Goal: Task Accomplishment & Management: Complete application form

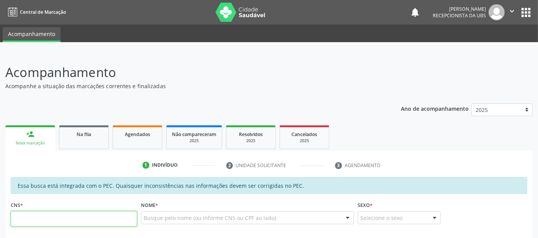
click at [41, 213] on input "text" at bounding box center [74, 218] width 126 height 15
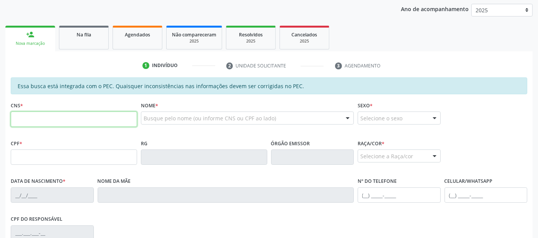
scroll to position [119, 0]
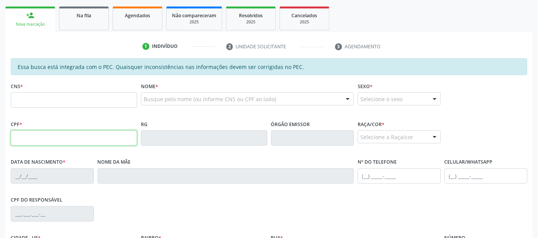
click at [114, 140] on input "text" at bounding box center [74, 137] width 126 height 15
type input "135.313.224-27"
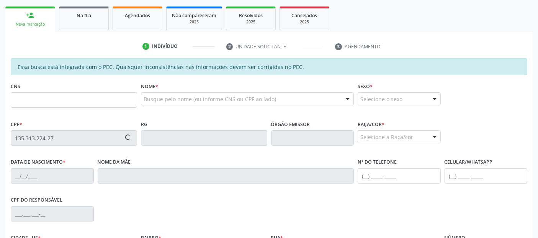
type input "706 8017 6555 0625"
type input "0[DATE]"
type input "[PERSON_NAME]"
type input "[PHONE_NUMBER]"
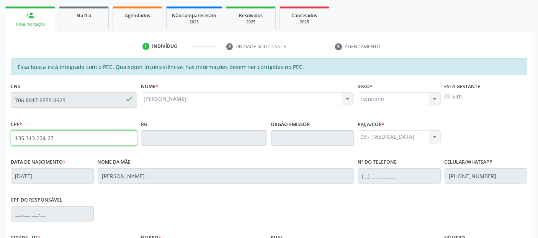
click at [114, 140] on input "135.313.224-27" at bounding box center [74, 137] width 126 height 15
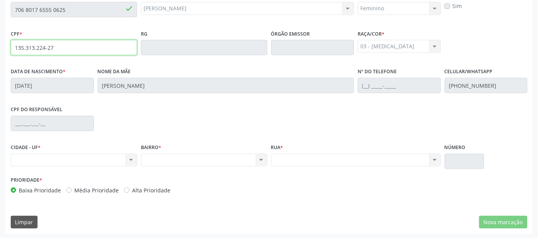
click at [42, 45] on input "135.313.224-27" at bounding box center [74, 47] width 126 height 15
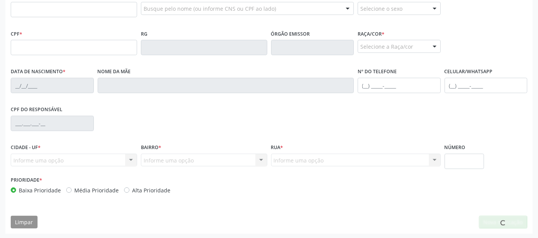
scroll to position [209, 0]
click at [65, 51] on input "text" at bounding box center [74, 47] width 126 height 15
paste input "135.313.224-27"
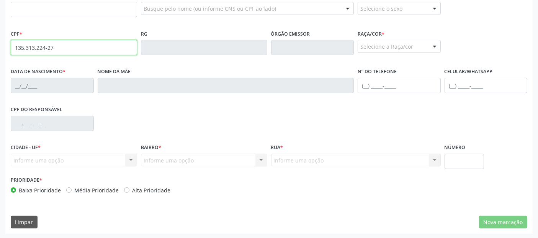
type input "135.313.224-27"
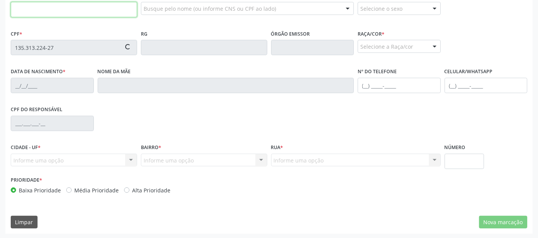
click at [75, 6] on input "text" at bounding box center [74, 9] width 126 height 15
type input "706 8017 6555 0625"
type input "0[DATE]"
type input "[PERSON_NAME]"
type input "[PHONE_NUMBER]"
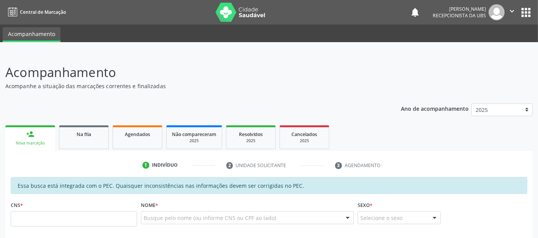
type input "135 3132 2427"
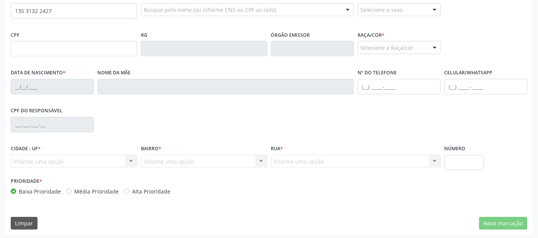
click at [80, 9] on input "135 3132 2427" at bounding box center [74, 10] width 126 height 15
click at [69, 43] on input "text" at bounding box center [74, 48] width 126 height 15
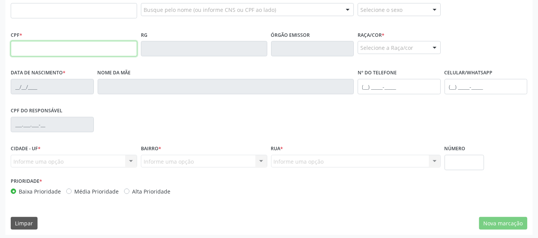
paste input "135.313.224-27"
type input "135.313.224-27"
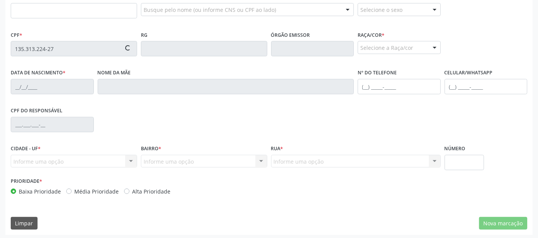
type input "706 8017 6555 0625"
type input "[DATE]"
type input "[PERSON_NAME]"
type input "[PHONE_NUMBER]"
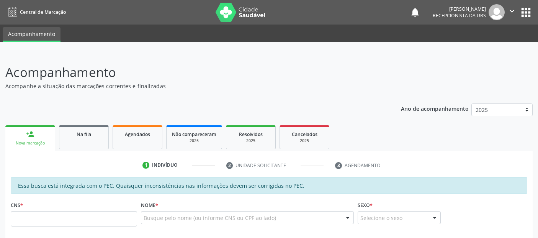
scroll to position [208, 0]
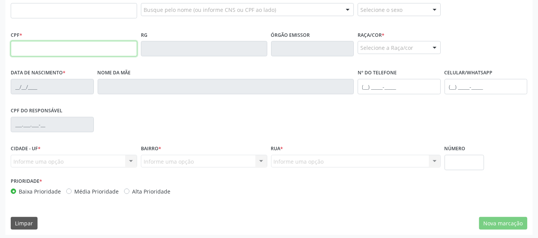
click at [75, 47] on input "text" at bounding box center [74, 48] width 126 height 15
paste input "135.313.224-27"
type input "135.313.224-27"
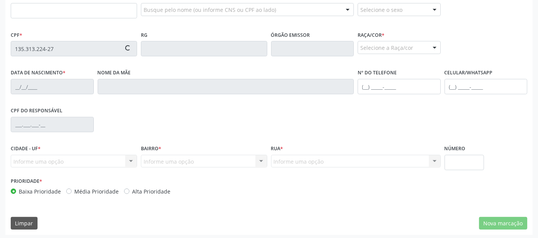
type input "706 8017 6555 0625"
type input "[DATE]"
type input "[PERSON_NAME]"
type input "[PHONE_NUMBER]"
type input "S/N"
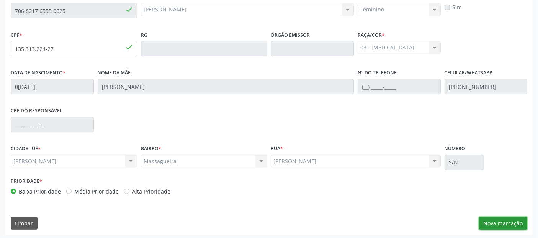
click at [523, 224] on button "Nova marcação" at bounding box center [503, 223] width 48 height 13
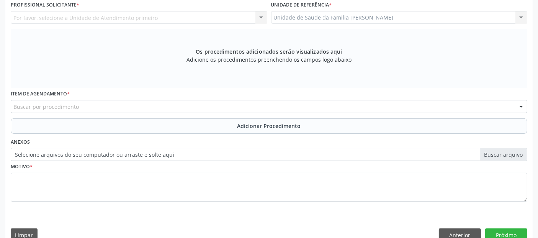
scroll to position [141, 0]
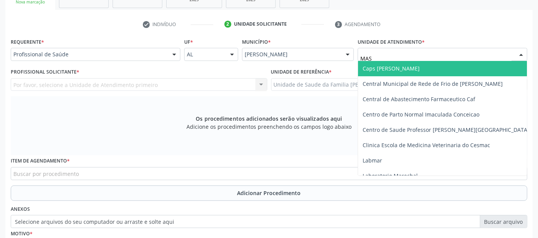
type input "MASS"
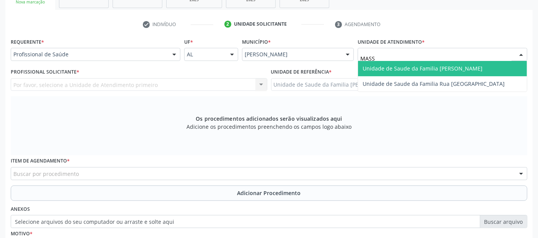
click at [373, 65] on span "Unidade de Saude da Familia [PERSON_NAME]" at bounding box center [422, 68] width 120 height 7
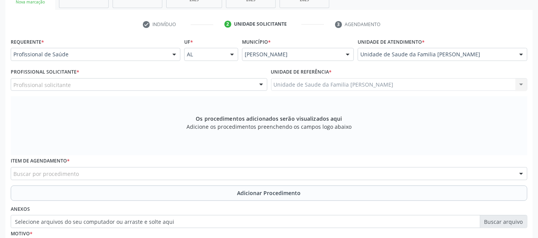
click at [219, 89] on div "Profissional solicitante" at bounding box center [139, 84] width 256 height 13
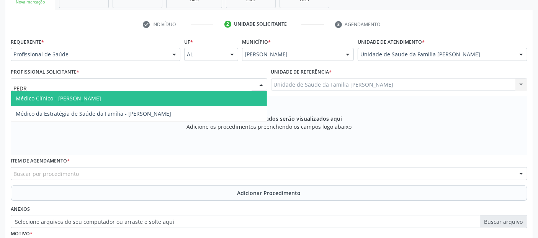
type input "PEDRO"
click at [203, 92] on span "Médico Clínico - Pedro Marques Barbosa" at bounding box center [139, 98] width 256 height 15
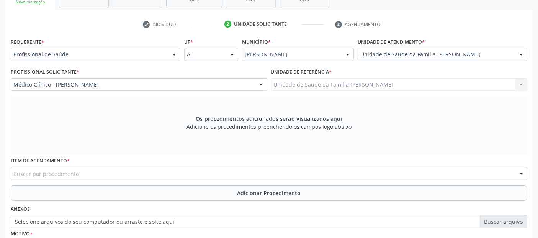
click at [126, 172] on div "Buscar por procedimento" at bounding box center [269, 173] width 516 height 13
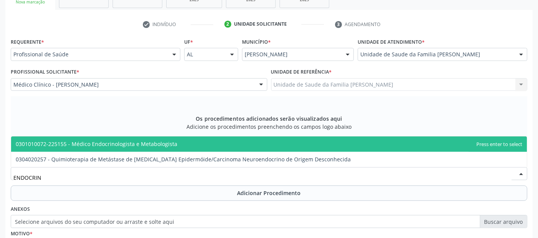
type input "ENDOCRINO"
click at [148, 145] on span "0301010072-225155 - Médico Endocrinologista e Metabologista" at bounding box center [96, 143] width 161 height 7
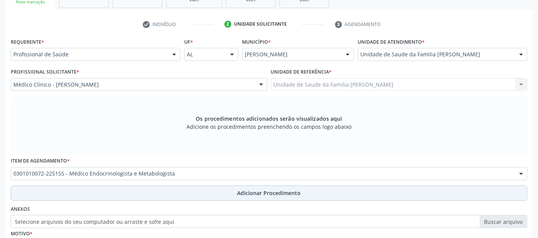
click at [163, 189] on button "Adicionar Procedimento" at bounding box center [269, 192] width 516 height 15
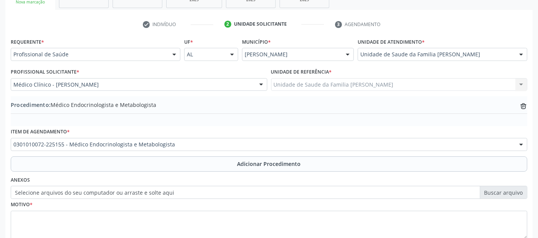
scroll to position [192, 0]
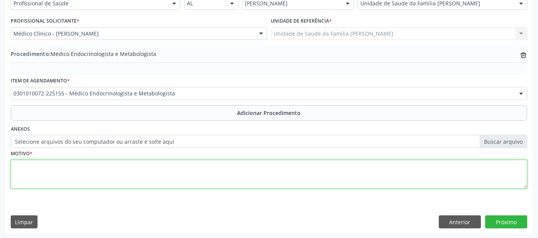
click at [314, 168] on textarea at bounding box center [269, 174] width 516 height 29
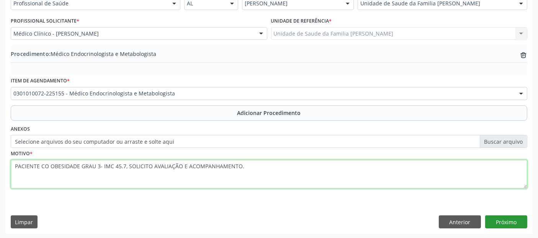
type textarea "PACIENTE CO OBESIDADE GRAU 3- IMC 45.7, SOLICITO AVALIAÇÃO E ACOMPANHAMENTO."
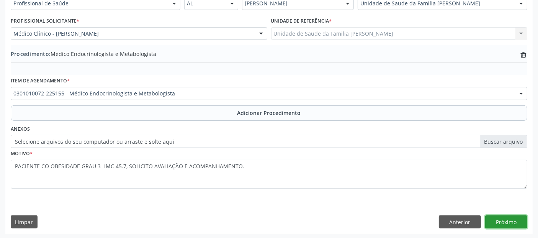
click at [510, 216] on button "Próximo" at bounding box center [506, 221] width 42 height 13
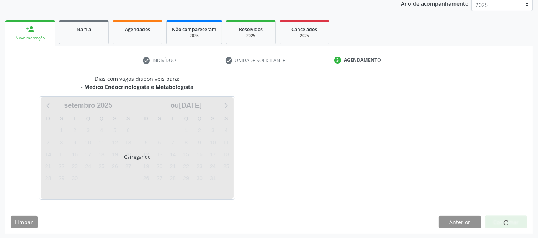
scroll to position [127, 0]
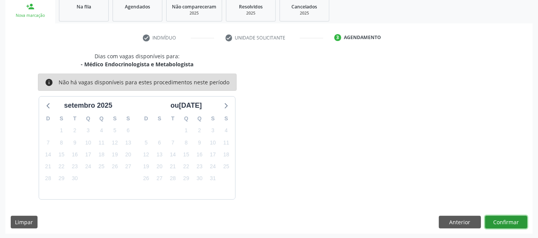
click at [510, 216] on button "Confirmar" at bounding box center [506, 221] width 42 height 13
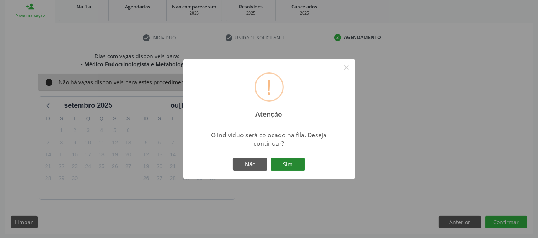
click at [286, 165] on button "Sim" at bounding box center [287, 164] width 34 height 13
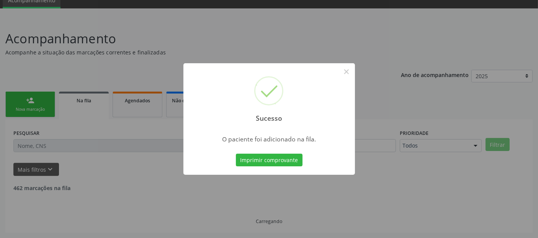
scroll to position [25, 0]
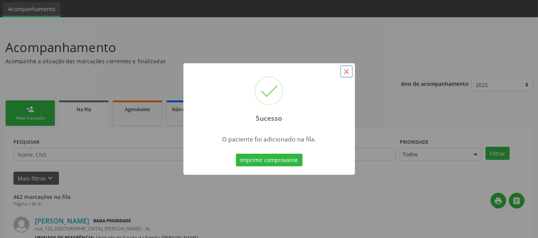
click at [347, 71] on button "×" at bounding box center [346, 71] width 13 height 13
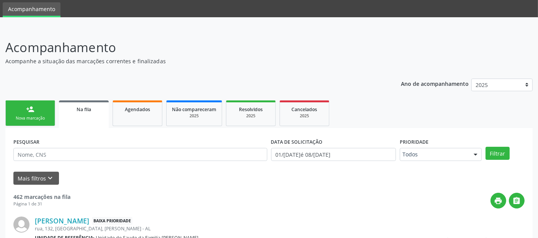
click at [33, 102] on link "person_add Nova marcação" at bounding box center [30, 113] width 50 height 26
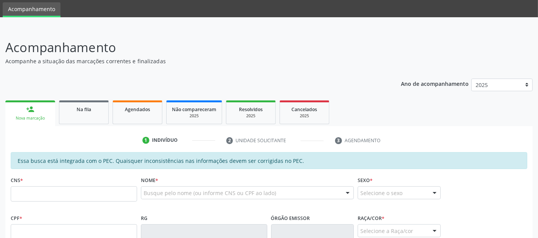
click at [33, 230] on iframe at bounding box center [16, 219] width 33 height 33
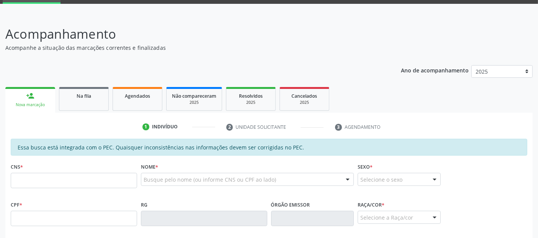
scroll to position [209, 0]
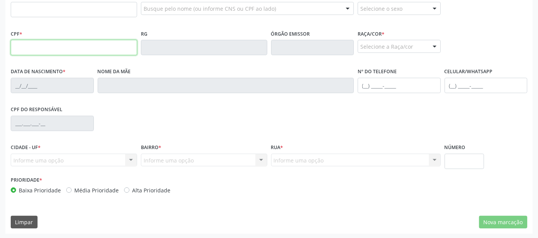
click at [82, 51] on input "text" at bounding box center [74, 47] width 126 height 15
paste input "135.313.224-27"
type input "135.313.224-27"
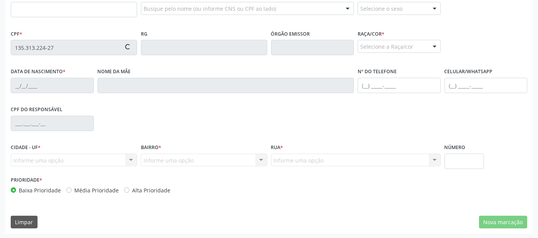
type input "706 8017 6555 0625"
type input "[DATE]"
type input "[PERSON_NAME]"
type input "[PHONE_NUMBER]"
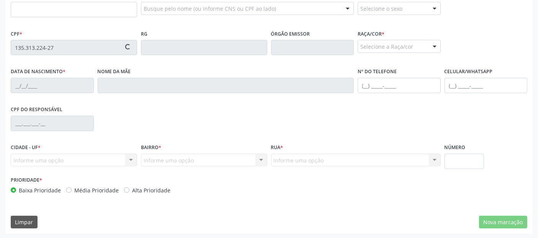
type input "S/N"
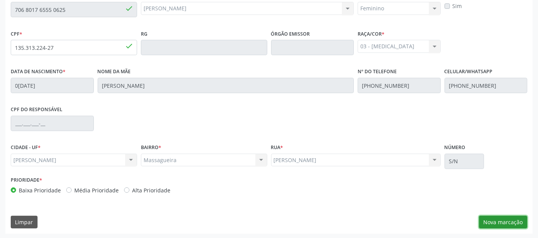
click at [510, 218] on button "Nova marcação" at bounding box center [503, 221] width 48 height 13
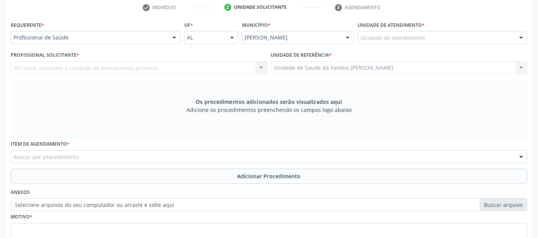
scroll to position [147, 0]
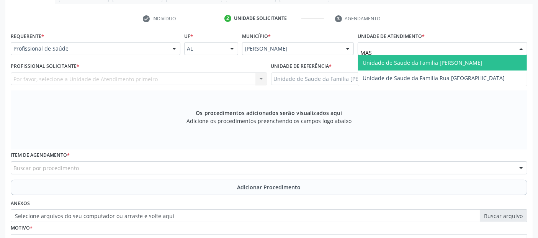
type input "MASS"
click at [406, 60] on span "Unidade de Saude da Familia [PERSON_NAME]" at bounding box center [422, 62] width 120 height 7
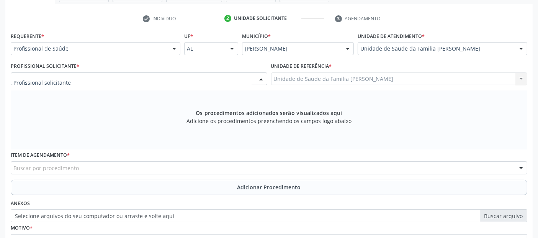
click at [144, 78] on div at bounding box center [139, 78] width 256 height 13
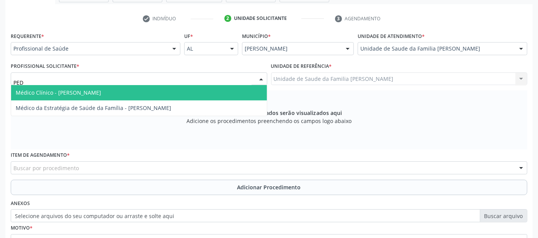
type input "PEDR"
click at [127, 87] on span "Médico Clínico - Pedro Marques Barbosa" at bounding box center [139, 92] width 256 height 15
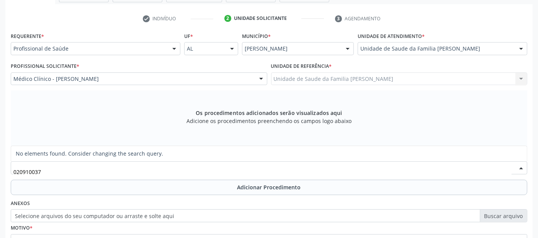
click at [68, 167] on input "020910037" at bounding box center [262, 171] width 498 height 15
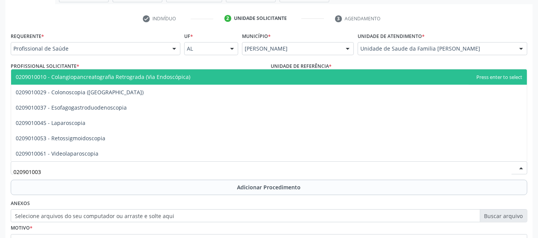
type input "0209010037"
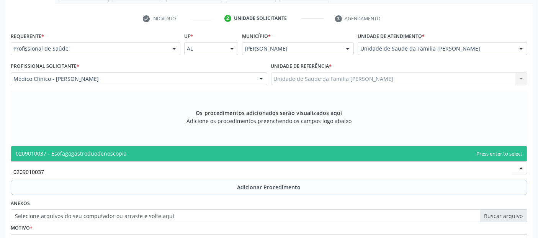
click at [84, 156] on span "0209010037 - Esofagogastroduodenoscopia" at bounding box center [268, 153] width 515 height 15
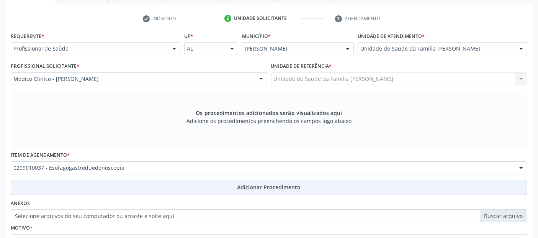
click at [90, 181] on button "Adicionar Procedimento" at bounding box center [269, 186] width 516 height 15
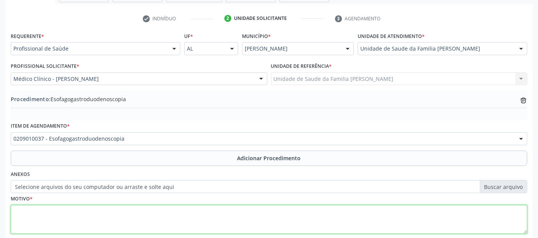
click at [78, 215] on textarea at bounding box center [269, 219] width 516 height 29
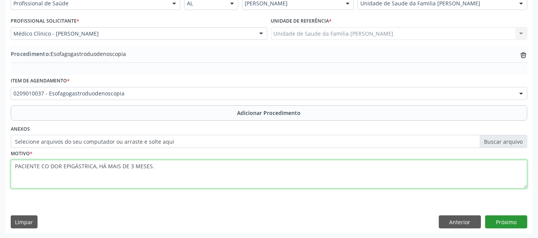
type textarea "PACIENTE CO DOR EPIGÁSTRICA, HÁ MAIS DE 3 MESES."
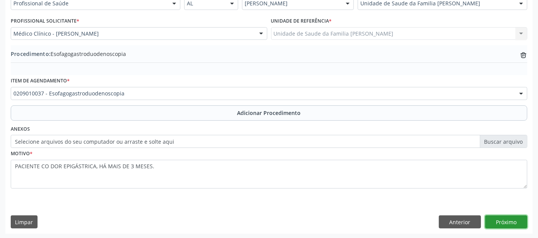
click at [517, 221] on button "Próximo" at bounding box center [506, 221] width 42 height 13
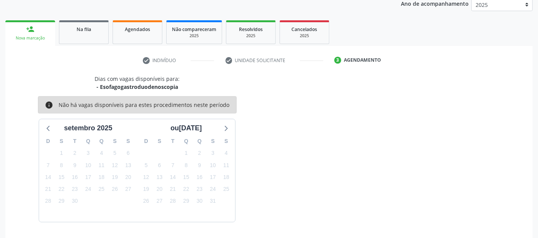
scroll to position [127, 0]
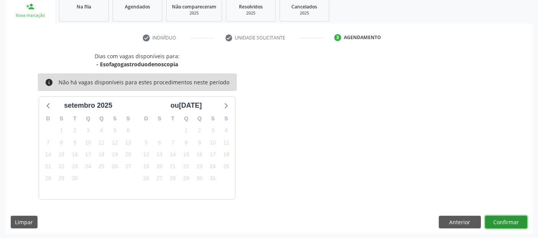
click at [517, 221] on button "Confirmar" at bounding box center [506, 221] width 42 height 13
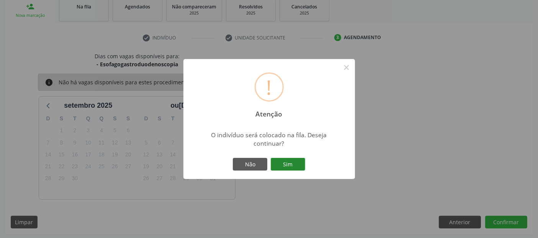
click at [281, 161] on button "Sim" at bounding box center [287, 164] width 34 height 13
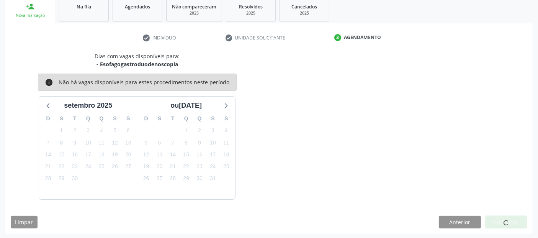
scroll to position [25, 0]
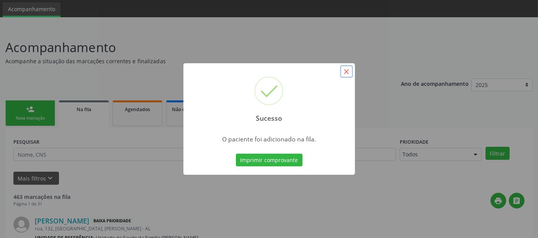
click at [345, 71] on button "×" at bounding box center [346, 71] width 13 height 13
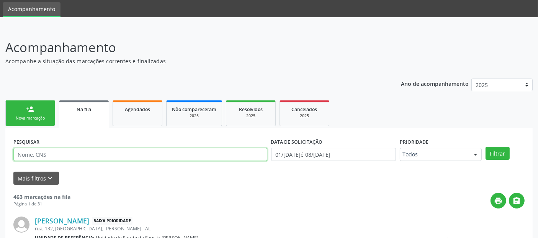
click at [71, 151] on input "text" at bounding box center [140, 154] width 254 height 13
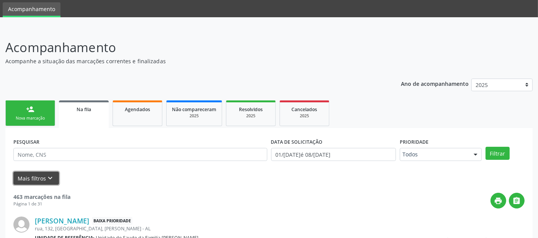
click at [39, 174] on button "Mais filtros keyboard_arrow_down" at bounding box center [36, 177] width 46 height 13
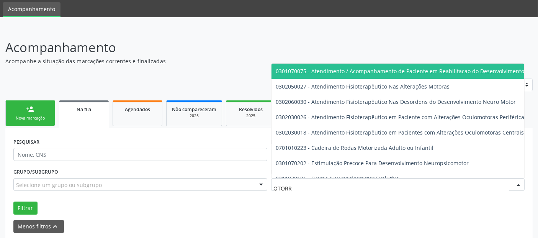
type input "OTORRI"
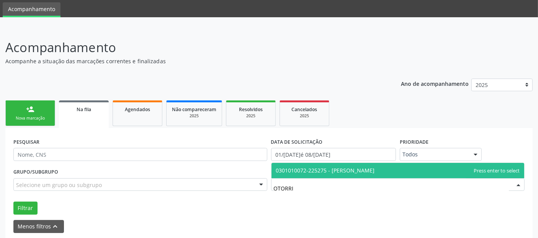
click at [349, 165] on span "0301010072-225275 - Médico Otorrinolaringologista" at bounding box center [397, 170] width 253 height 15
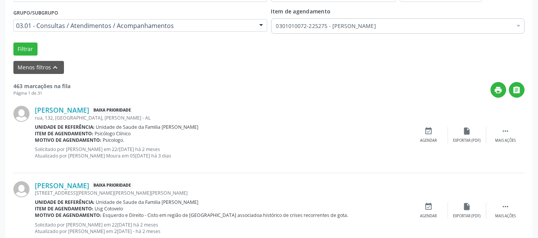
scroll to position [204, 0]
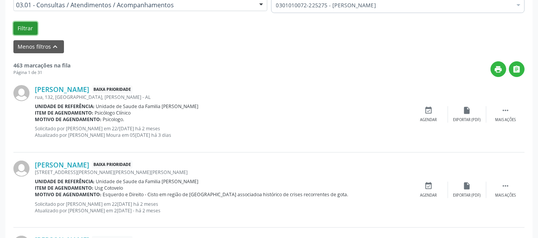
click at [20, 28] on button "Filtrar" at bounding box center [25, 28] width 24 height 13
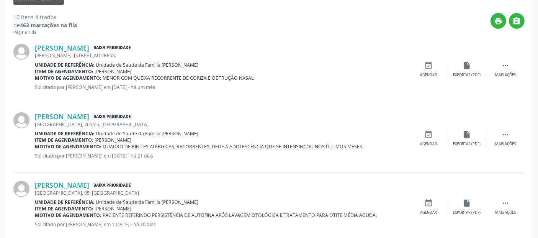
scroll to position [248, 0]
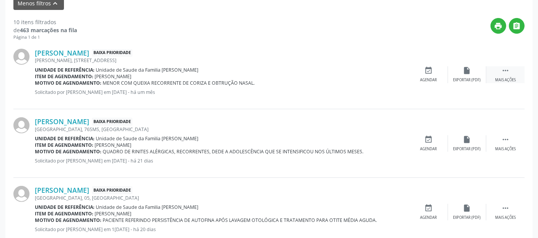
click at [500, 72] on div " Mais ações" at bounding box center [505, 74] width 38 height 16
click at [89, 49] on link "Flavio Riann Silva Ferreira" at bounding box center [62, 53] width 54 height 8
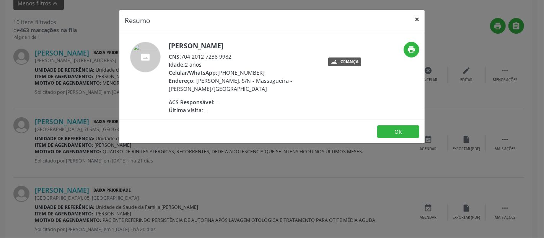
click at [419, 26] on button "×" at bounding box center [416, 19] width 15 height 19
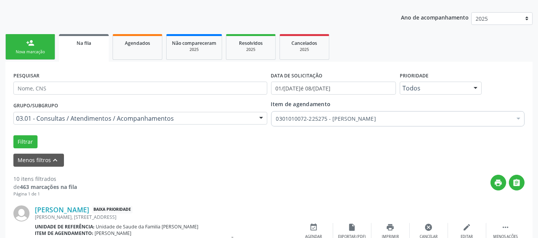
scroll to position [0, 0]
